Goal: Navigation & Orientation: Find specific page/section

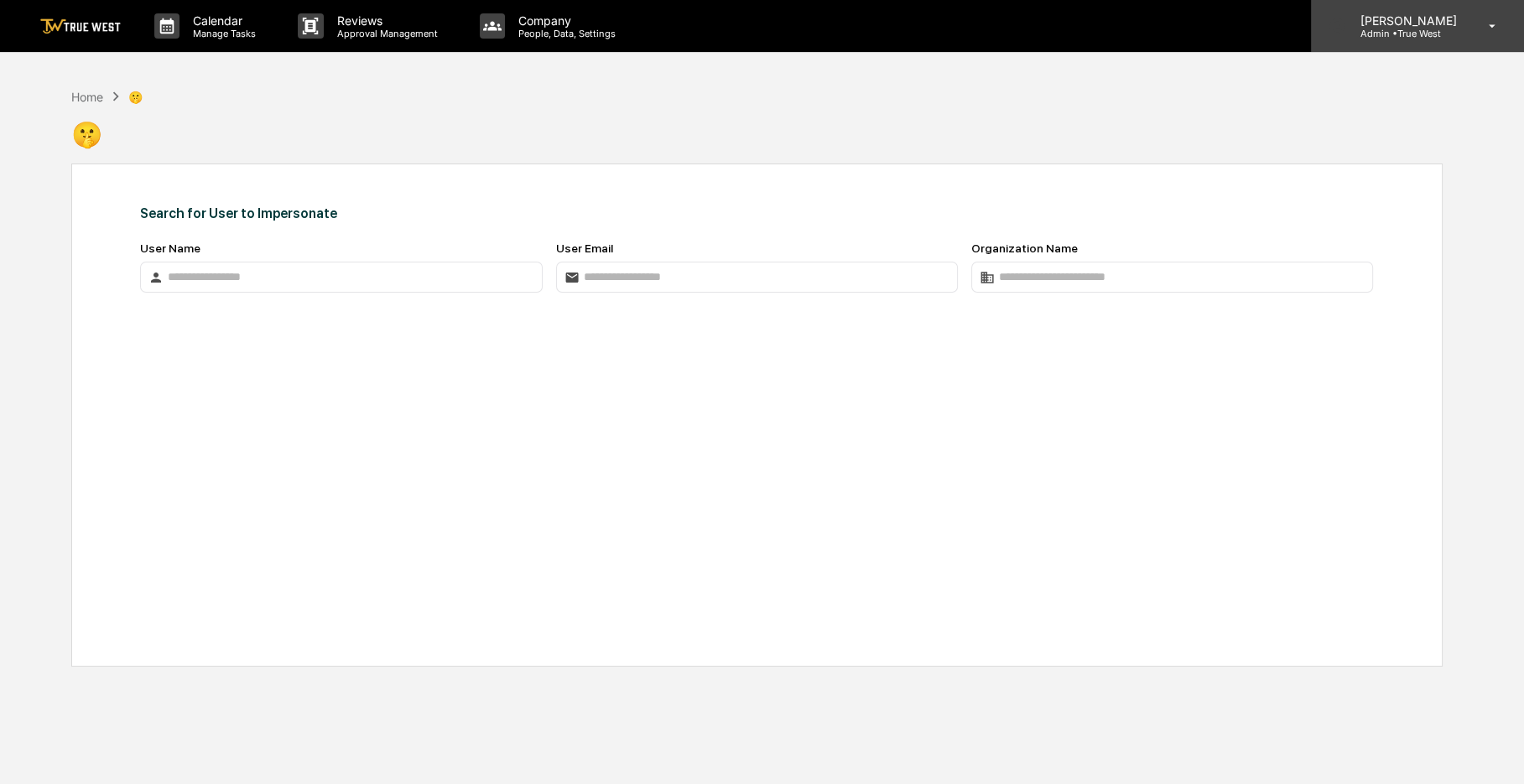
click at [1429, 22] on p "[PERSON_NAME]" at bounding box center [1405, 21] width 118 height 15
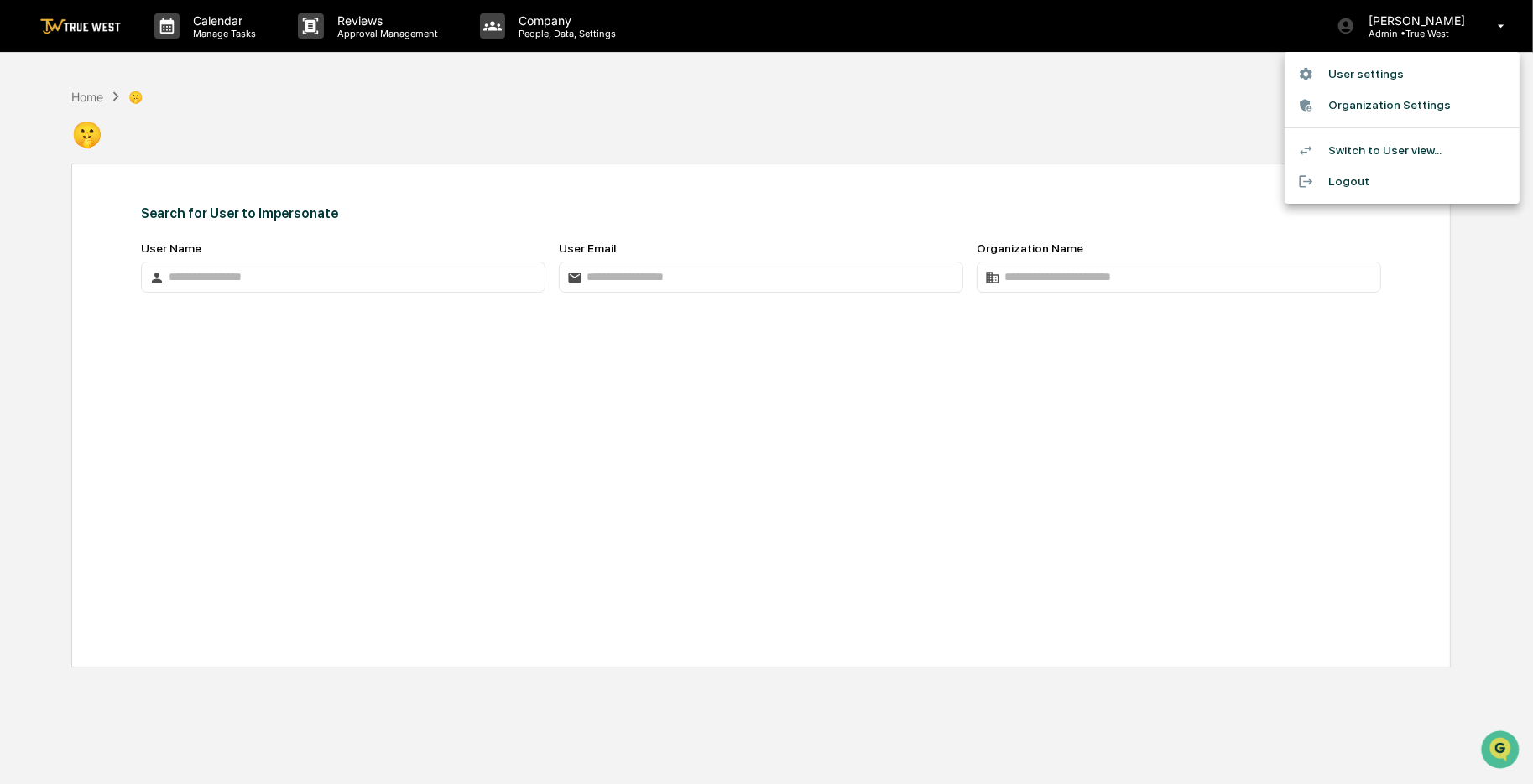
click at [1446, 33] on div at bounding box center [766, 392] width 1533 height 784
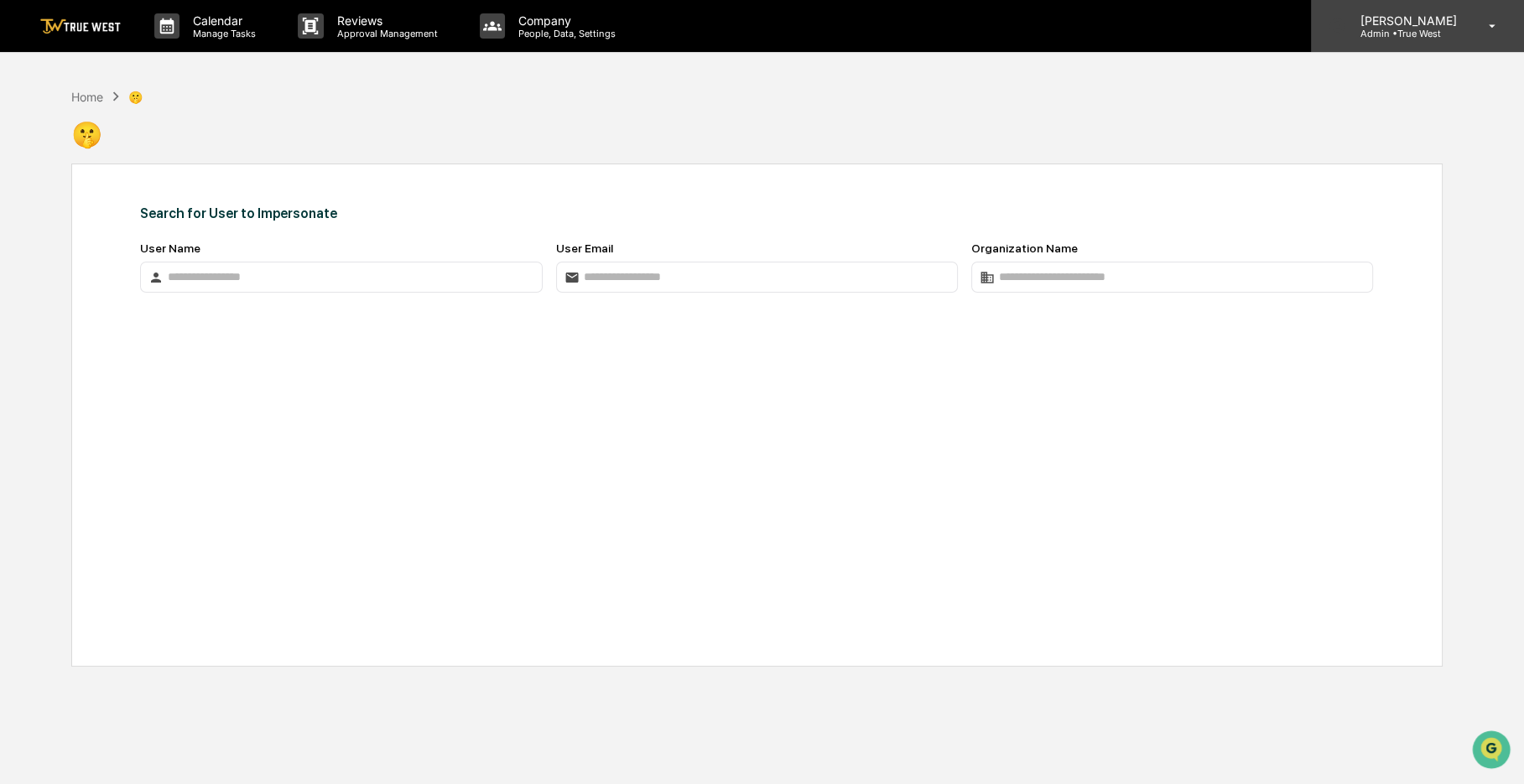
click at [1420, 28] on p "Admin • True West" at bounding box center [1405, 34] width 118 height 12
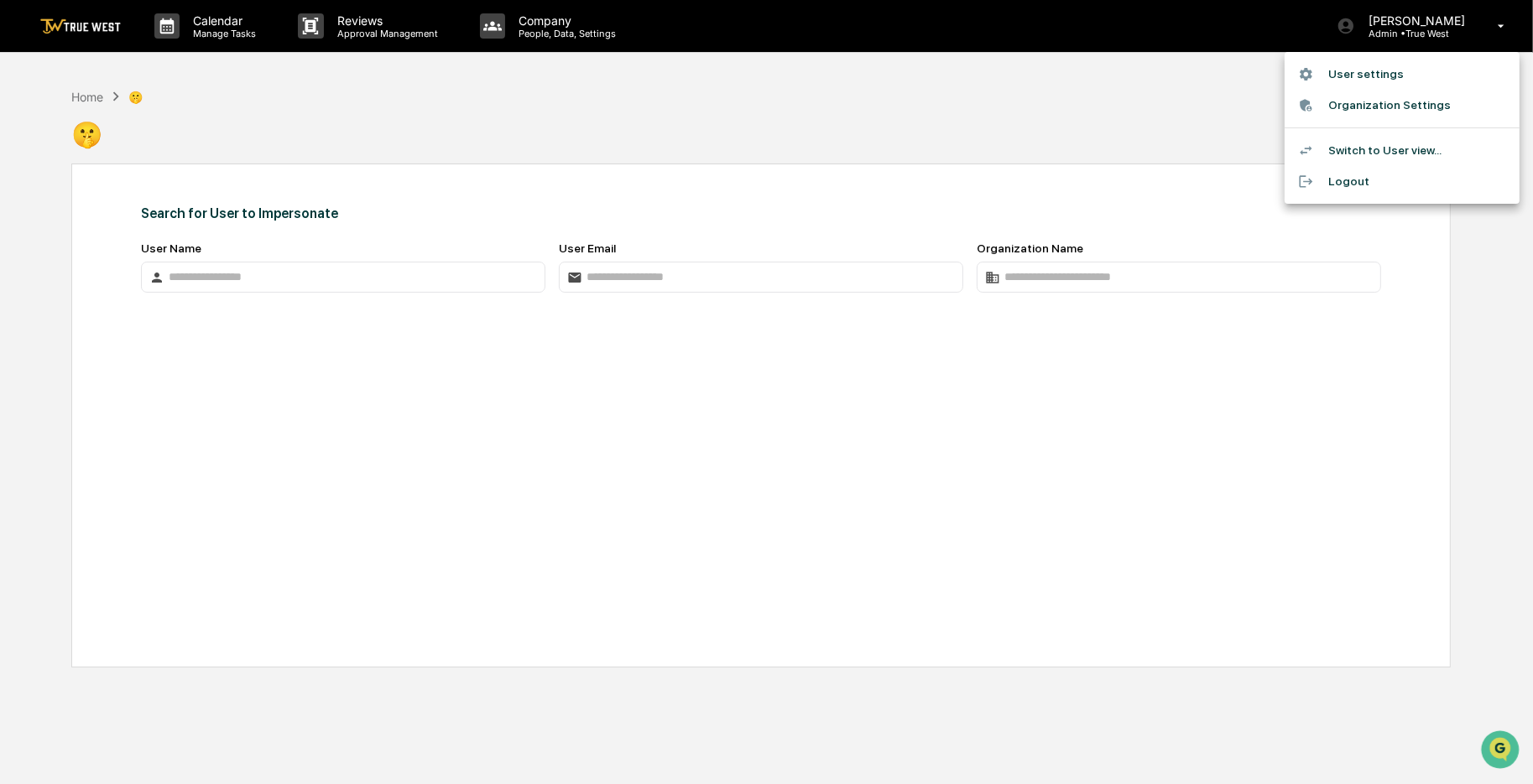
click at [82, 45] on div at bounding box center [766, 392] width 1533 height 784
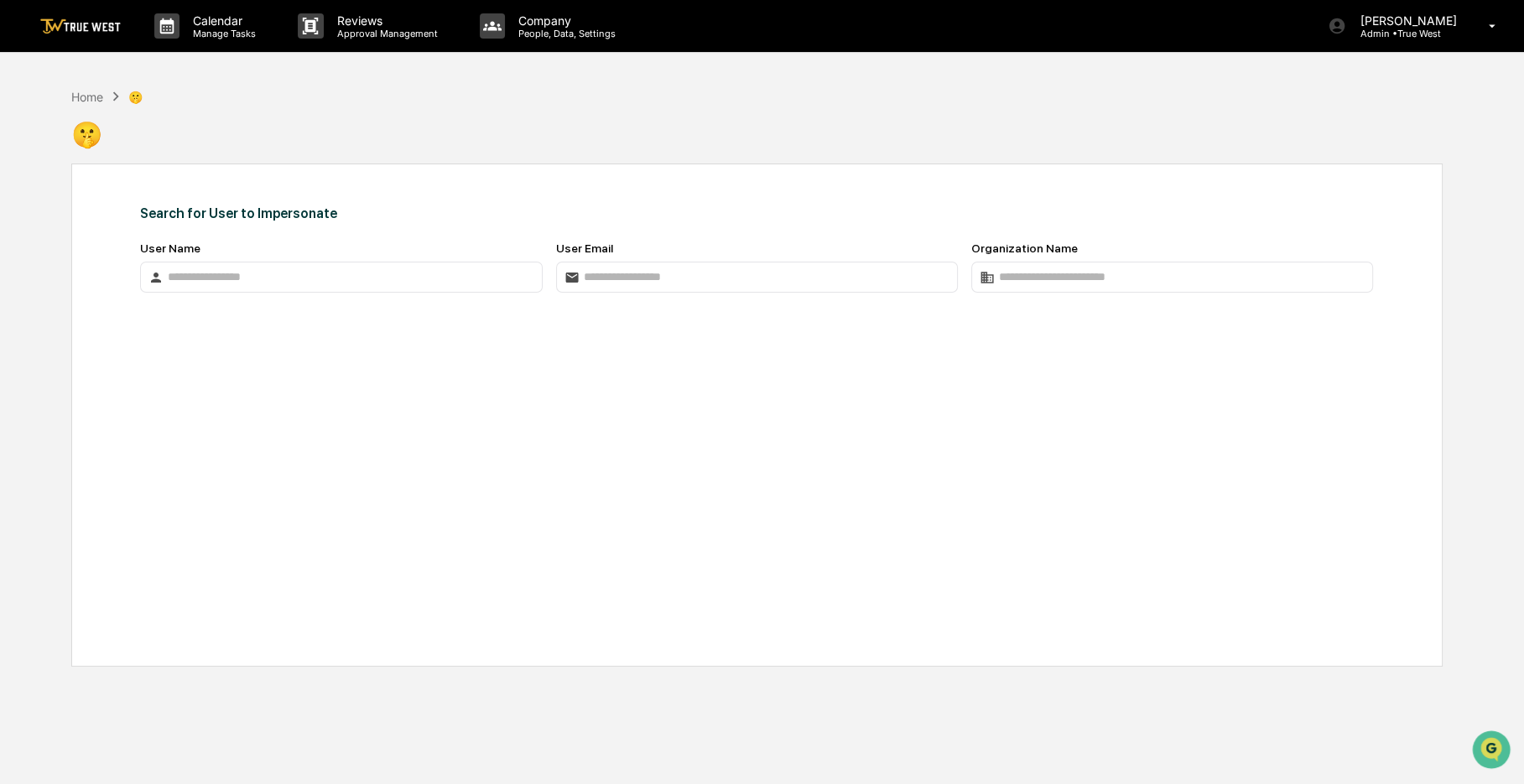
click at [91, 35] on link at bounding box center [91, 26] width 101 height 52
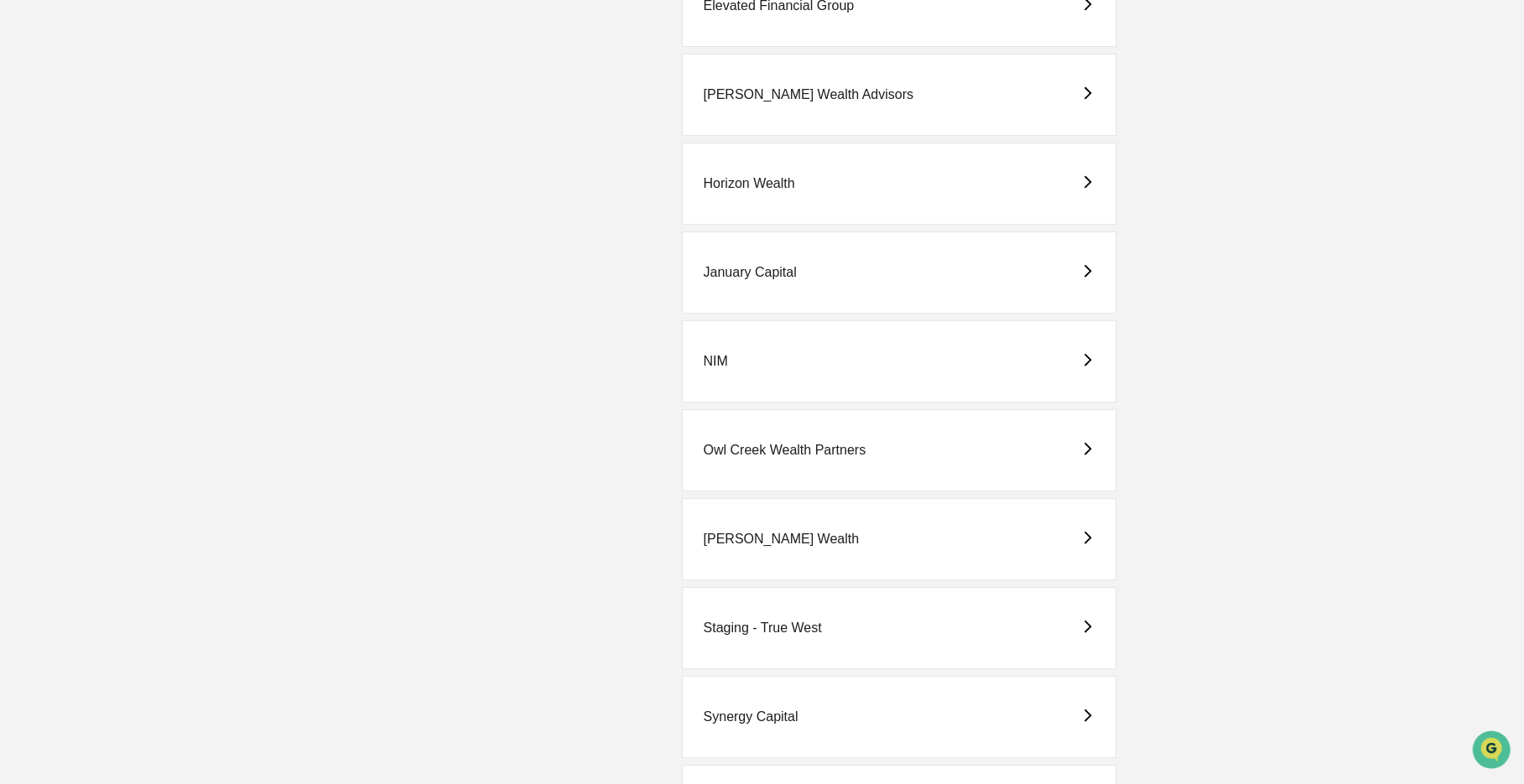
scroll to position [848, 0]
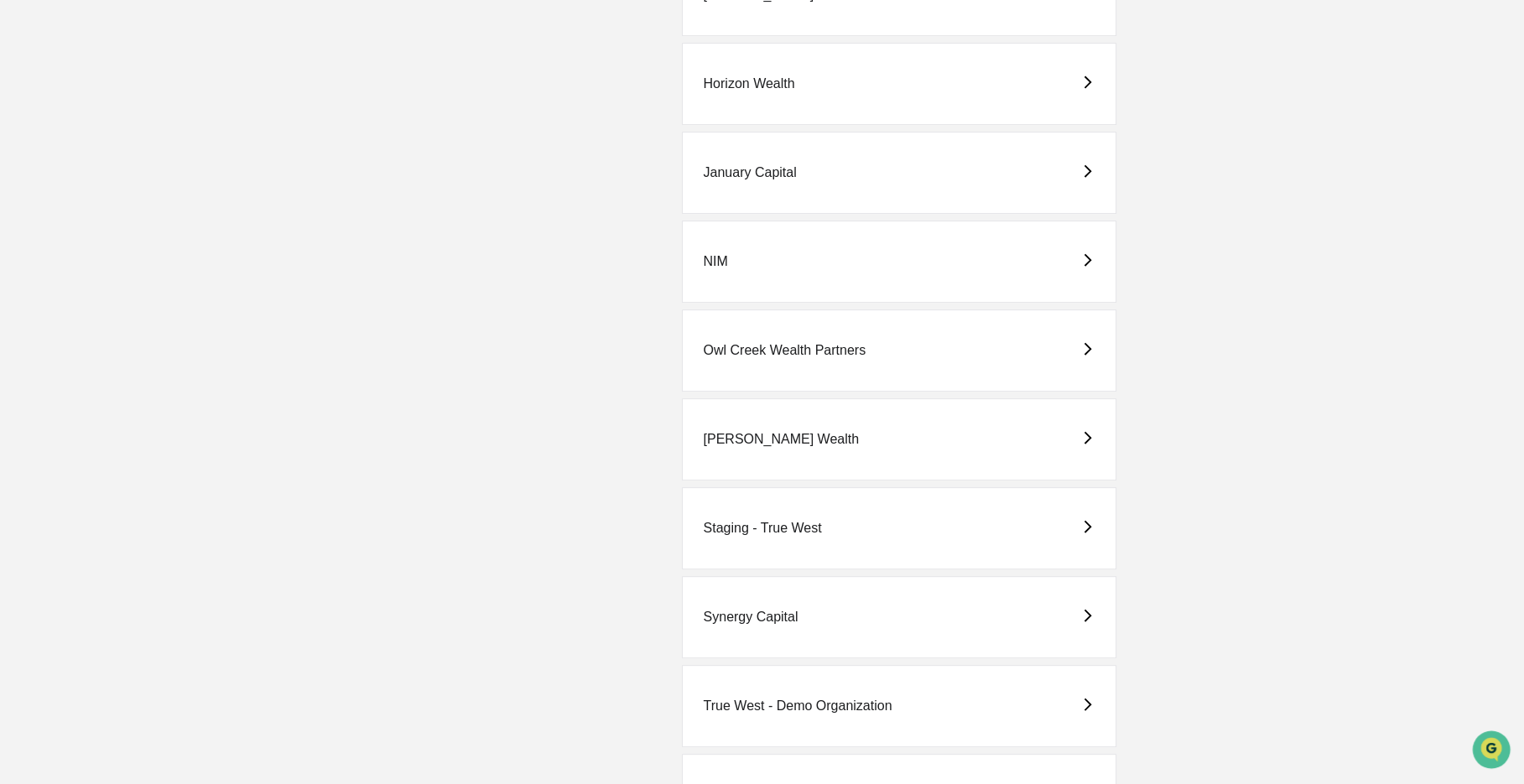
click at [821, 445] on div "[PERSON_NAME] Wealth" at bounding box center [899, 439] width 434 height 82
